Goal: Task Accomplishment & Management: Manage account settings

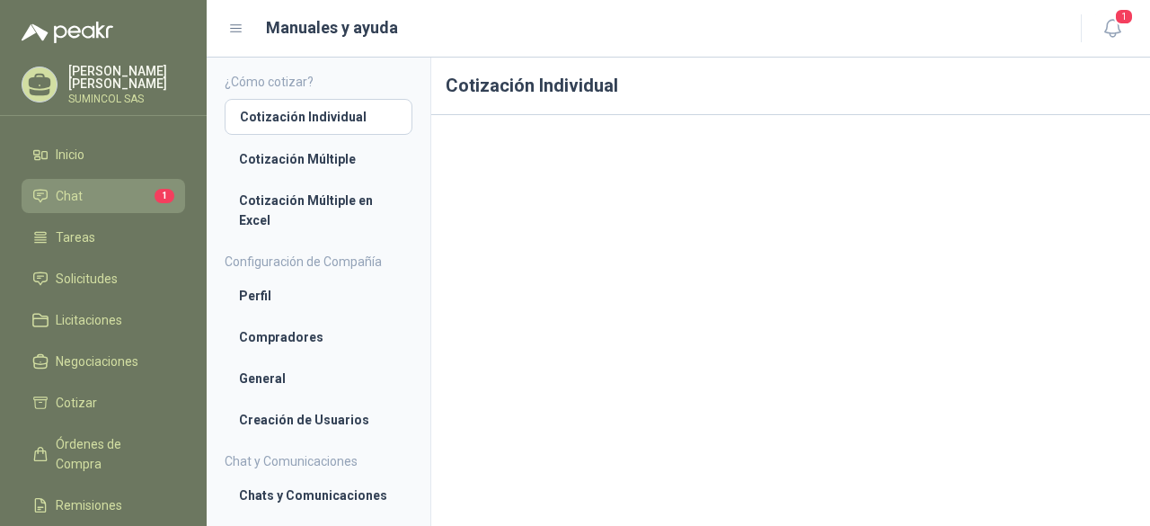
click at [106, 191] on li "Chat 1" at bounding box center [103, 196] width 142 height 20
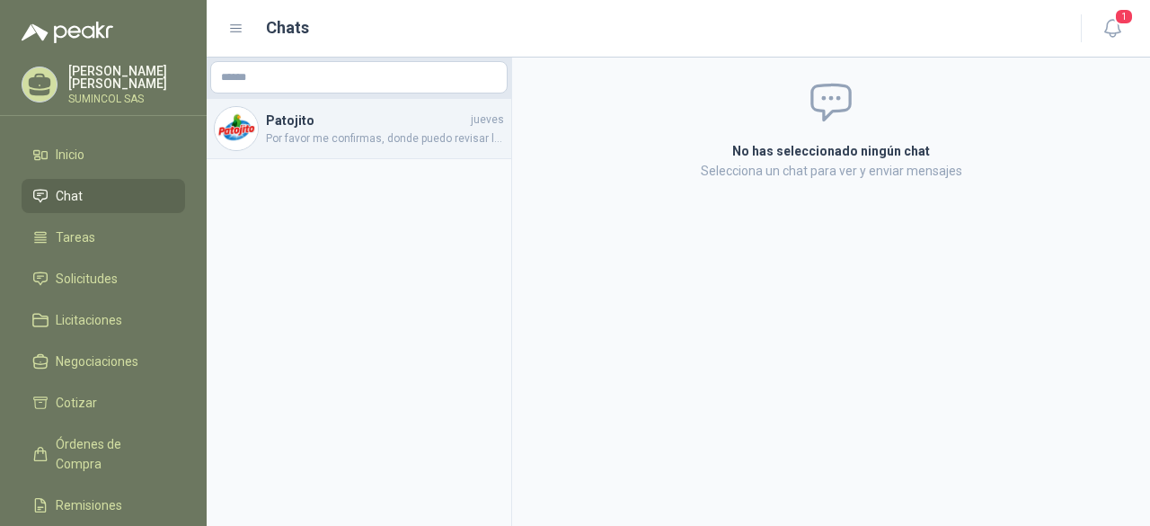
click at [404, 130] on span "Por favor me confirmas, donde puedo revisar la solicitud a detalle, para valida…" at bounding box center [385, 138] width 238 height 17
click at [464, 138] on span "Por favor me confirmas, donde puedo revisar la solicitud a detalle, para valida…" at bounding box center [385, 138] width 238 height 17
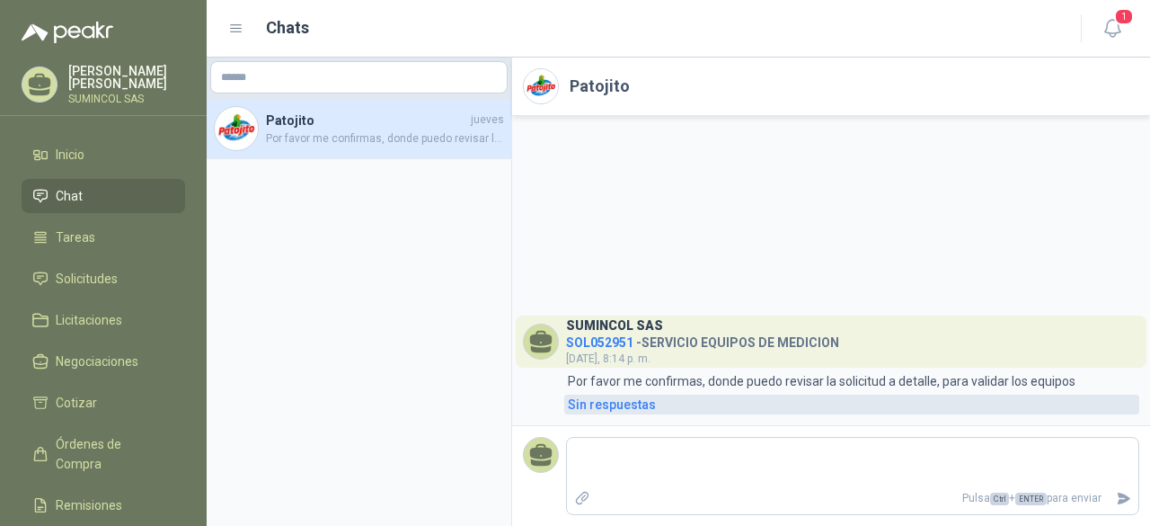
click at [616, 399] on div "Sin respuestas" at bounding box center [612, 404] width 88 height 20
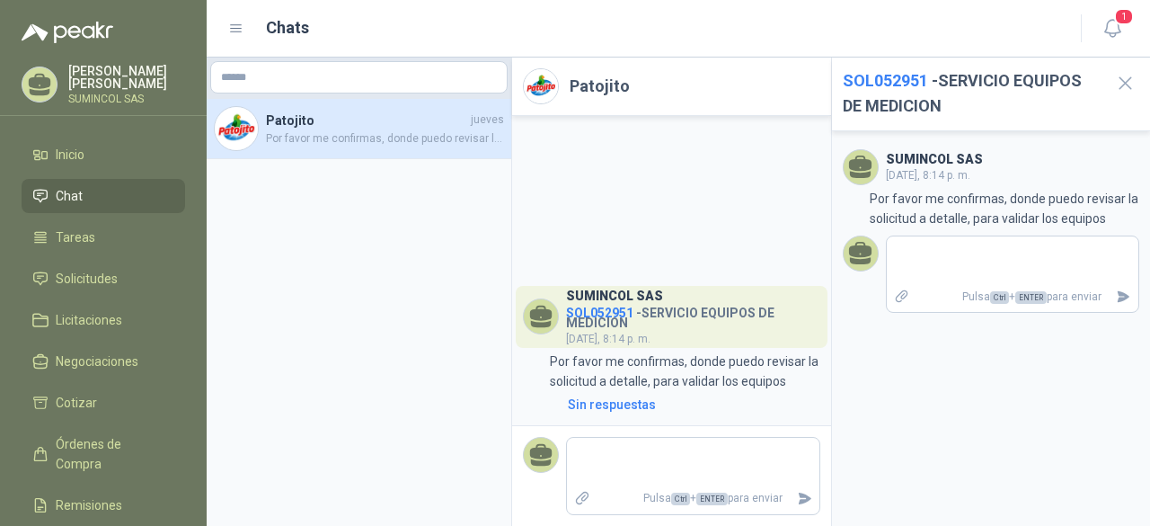
click at [661, 305] on h4 "SOL052951 - SERVICIO EQUIPOS DE MEDICION" at bounding box center [693, 314] width 254 height 27
click at [1130, 79] on icon "button" at bounding box center [1125, 83] width 22 height 22
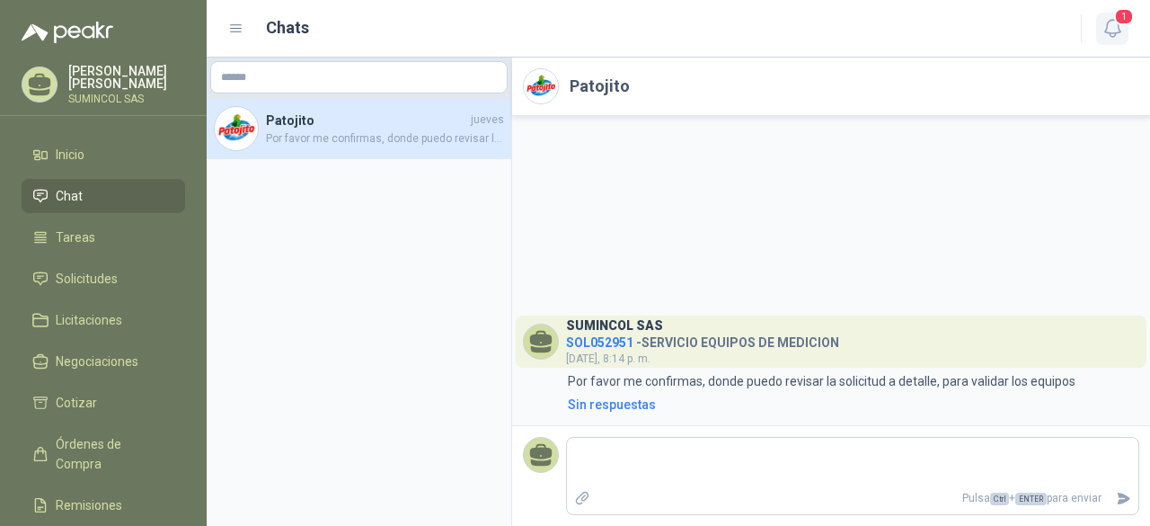
click at [1127, 40] on button "1" at bounding box center [1112, 29] width 32 height 32
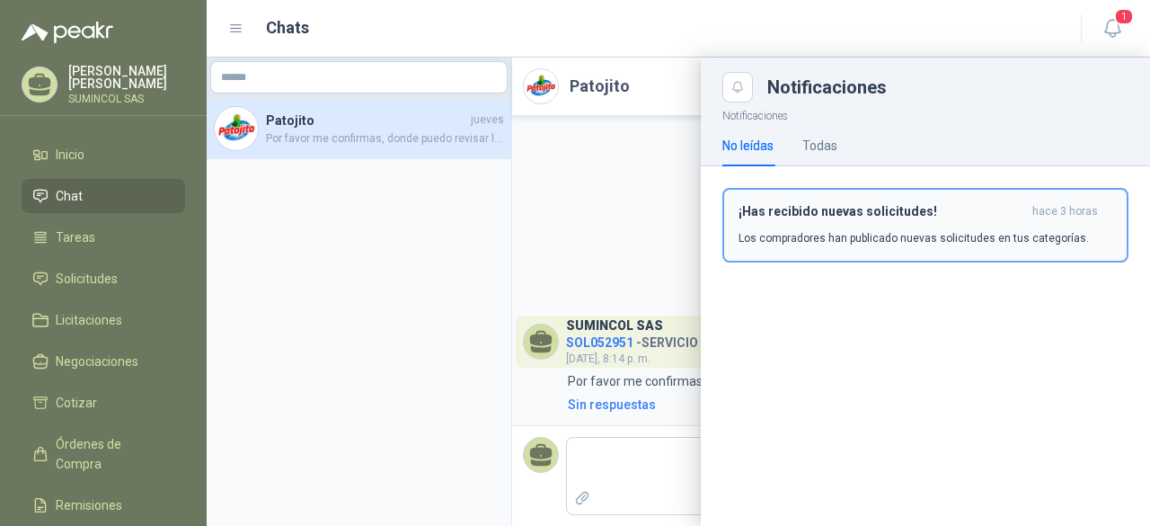
click at [1004, 223] on div "¡Has recibido nuevas solicitudes! hace 3 horas Los compradores han publicado nu…" at bounding box center [925, 225] width 374 height 42
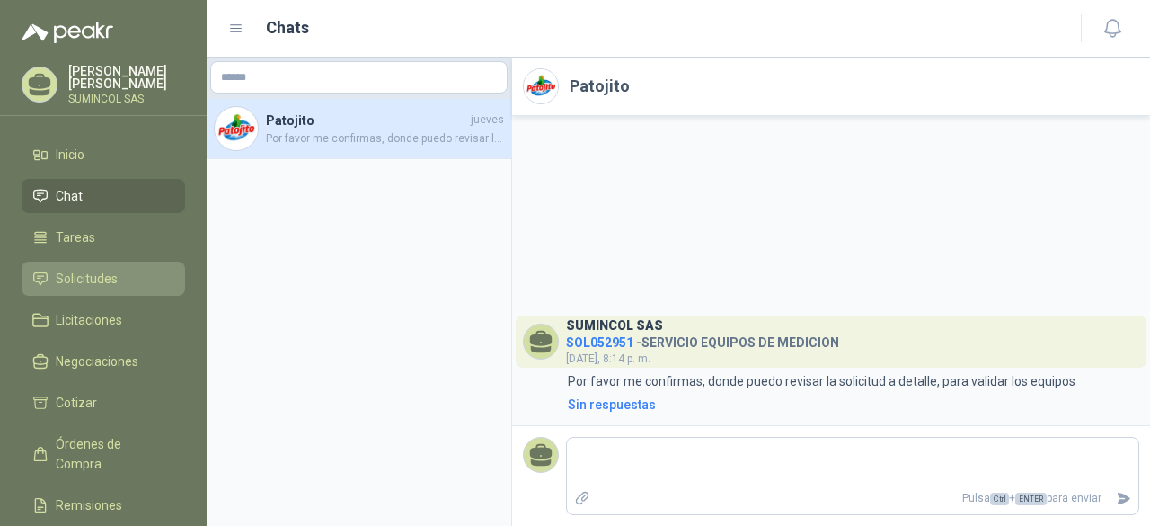
click at [113, 292] on link "Solicitudes" at bounding box center [104, 278] width 164 height 34
click at [115, 288] on link "Solicitudes" at bounding box center [104, 278] width 164 height 34
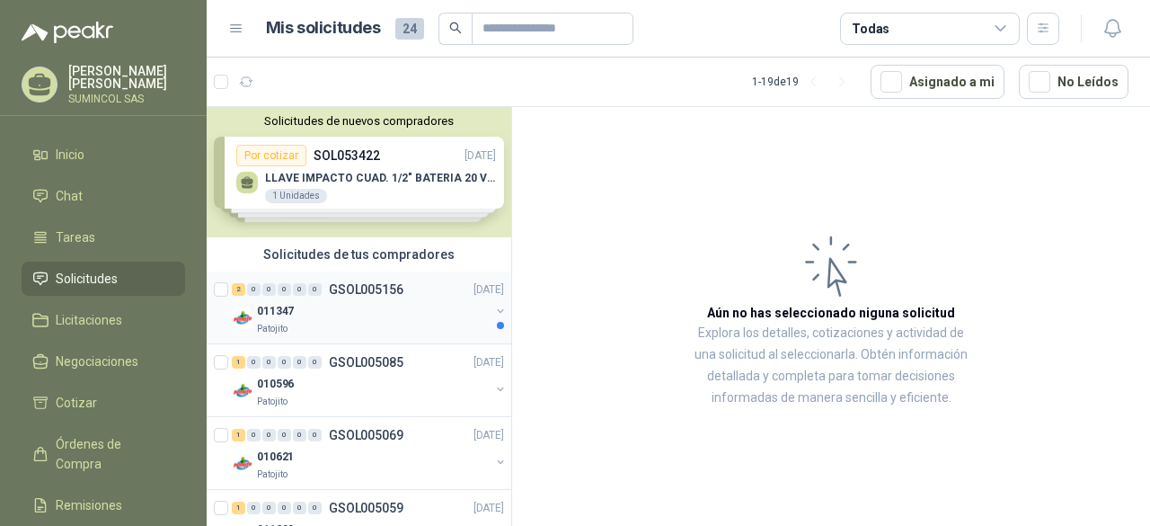
click at [415, 319] on div "011347" at bounding box center [373, 311] width 233 height 22
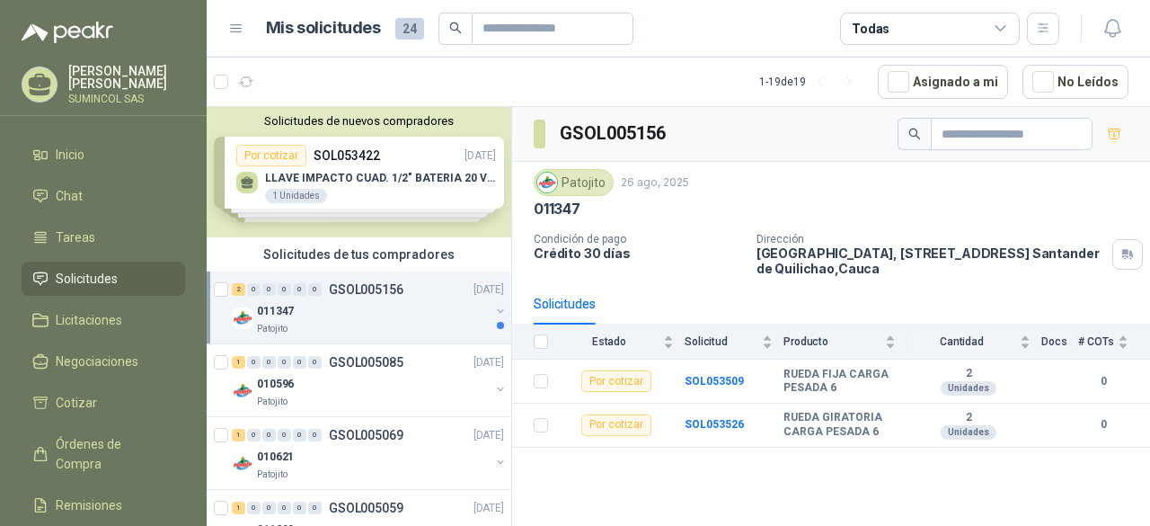
scroll to position [90, 0]
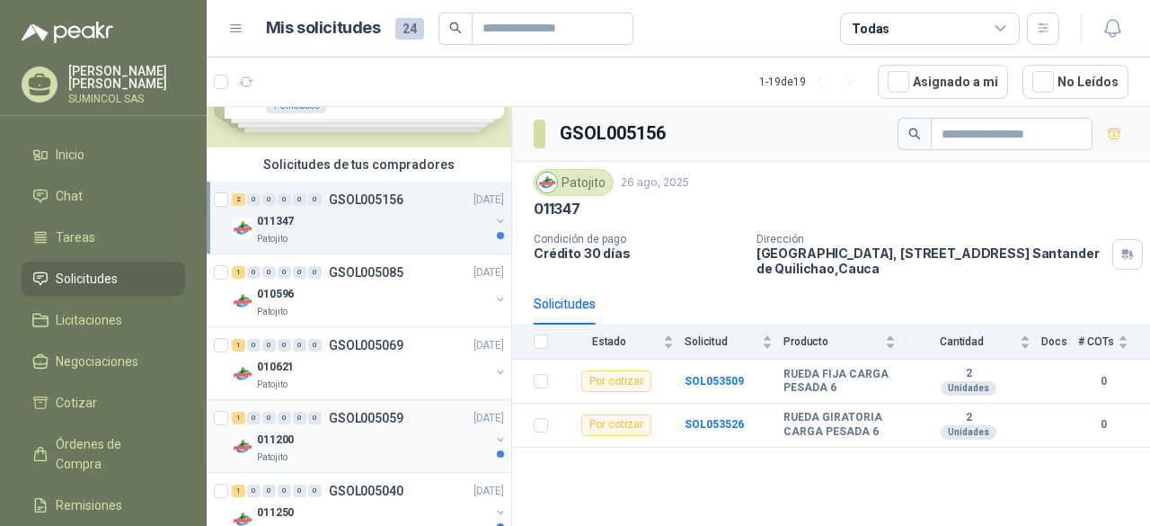
click at [365, 447] on div "011200" at bounding box center [373, 440] width 233 height 22
